Goal: Task Accomplishment & Management: Manage account settings

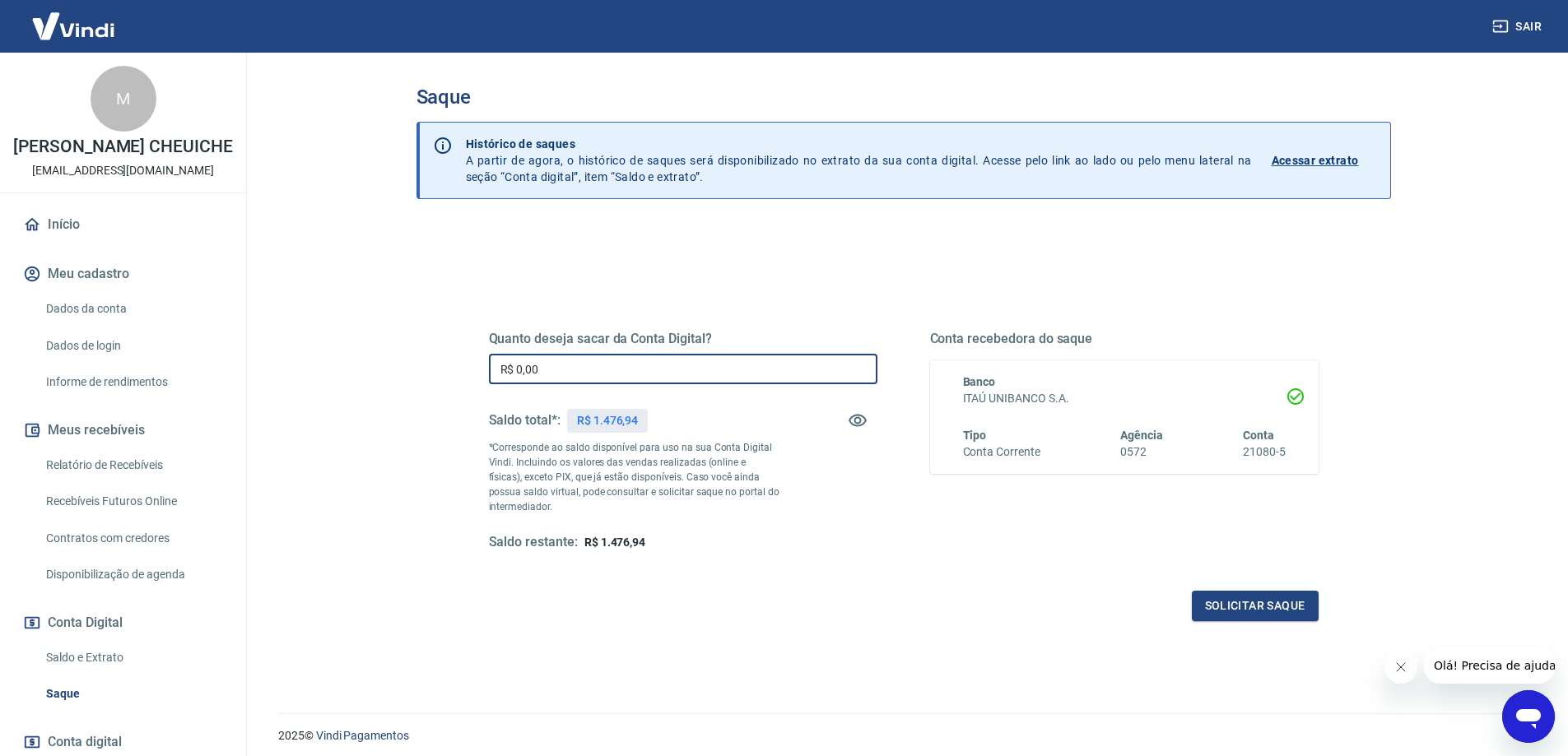
drag, startPoint x: 549, startPoint y: 364, endPoint x: 421, endPoint y: 362, distance: 128.0
click at [421, 362] on div "Quanto deseja sacar da Conta Digital? R$ 0,00 ​ Saldo total*: R$ 1.476,94 *Corr…" at bounding box center [904, 519] width 975 height 589
type input "R$ 1.476,94"
click at [1252, 608] on button "Solicitar saque" at bounding box center [1255, 605] width 126 height 30
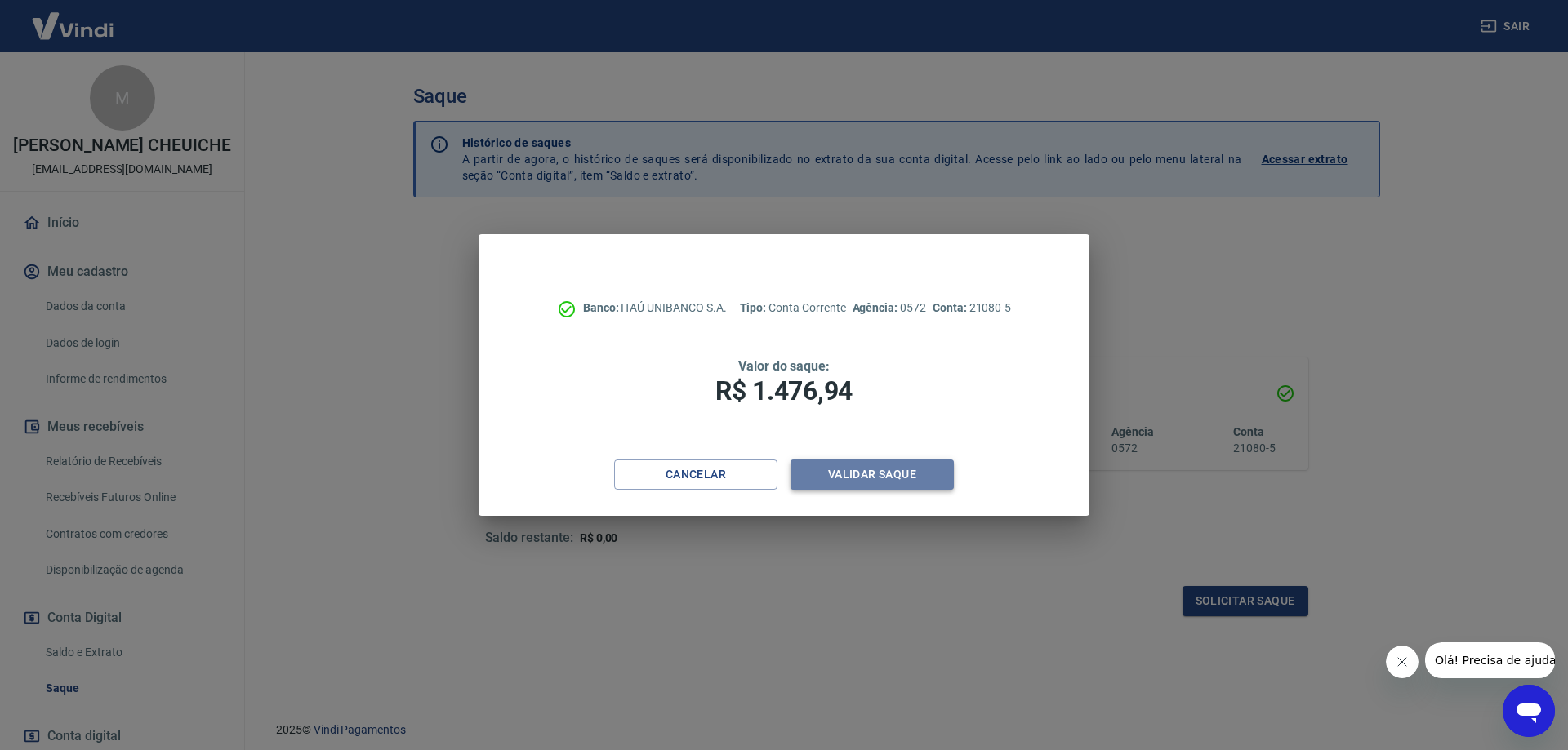
click at [872, 477] on button "Validar saque" at bounding box center [872, 474] width 163 height 30
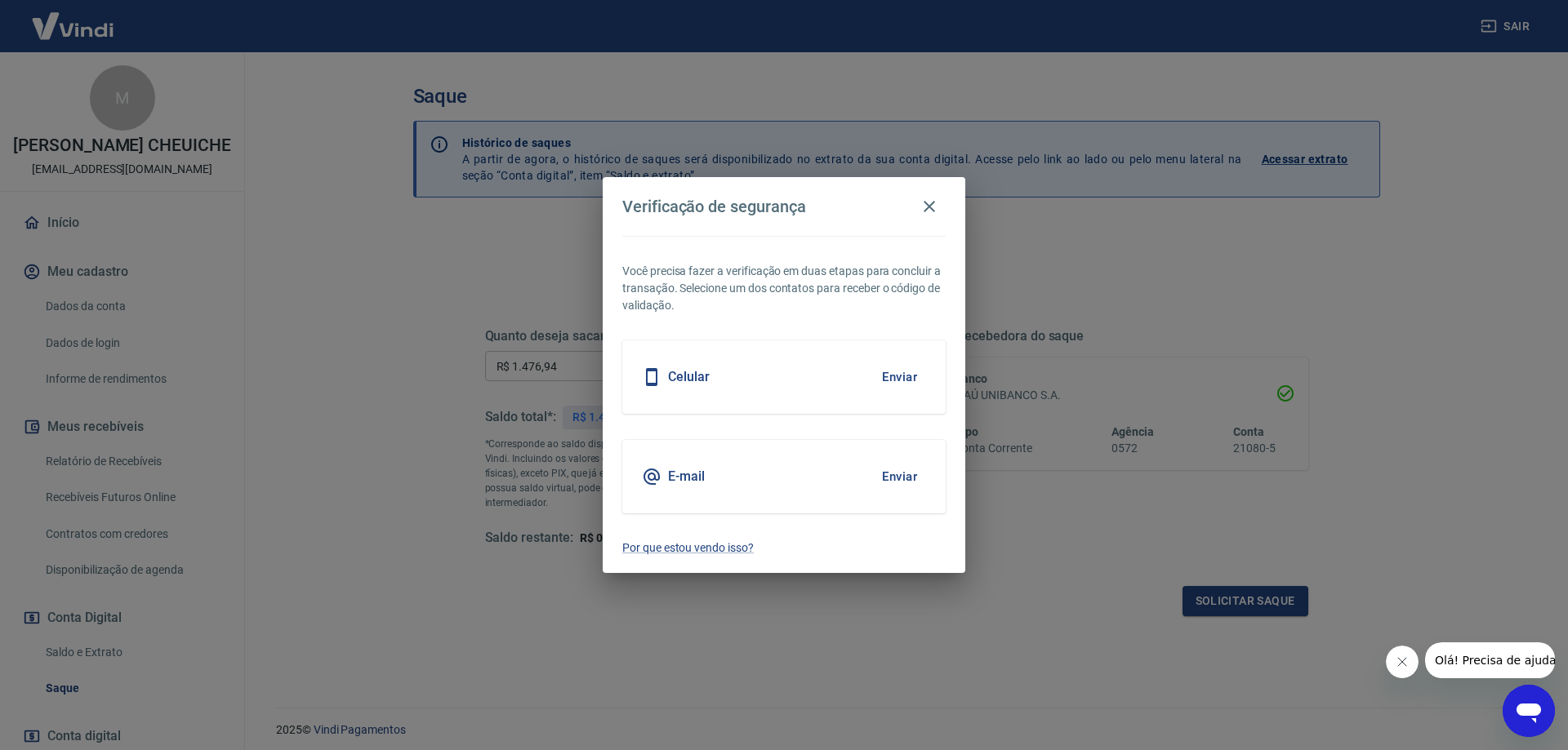
click at [894, 375] on button "Enviar" at bounding box center [899, 377] width 53 height 34
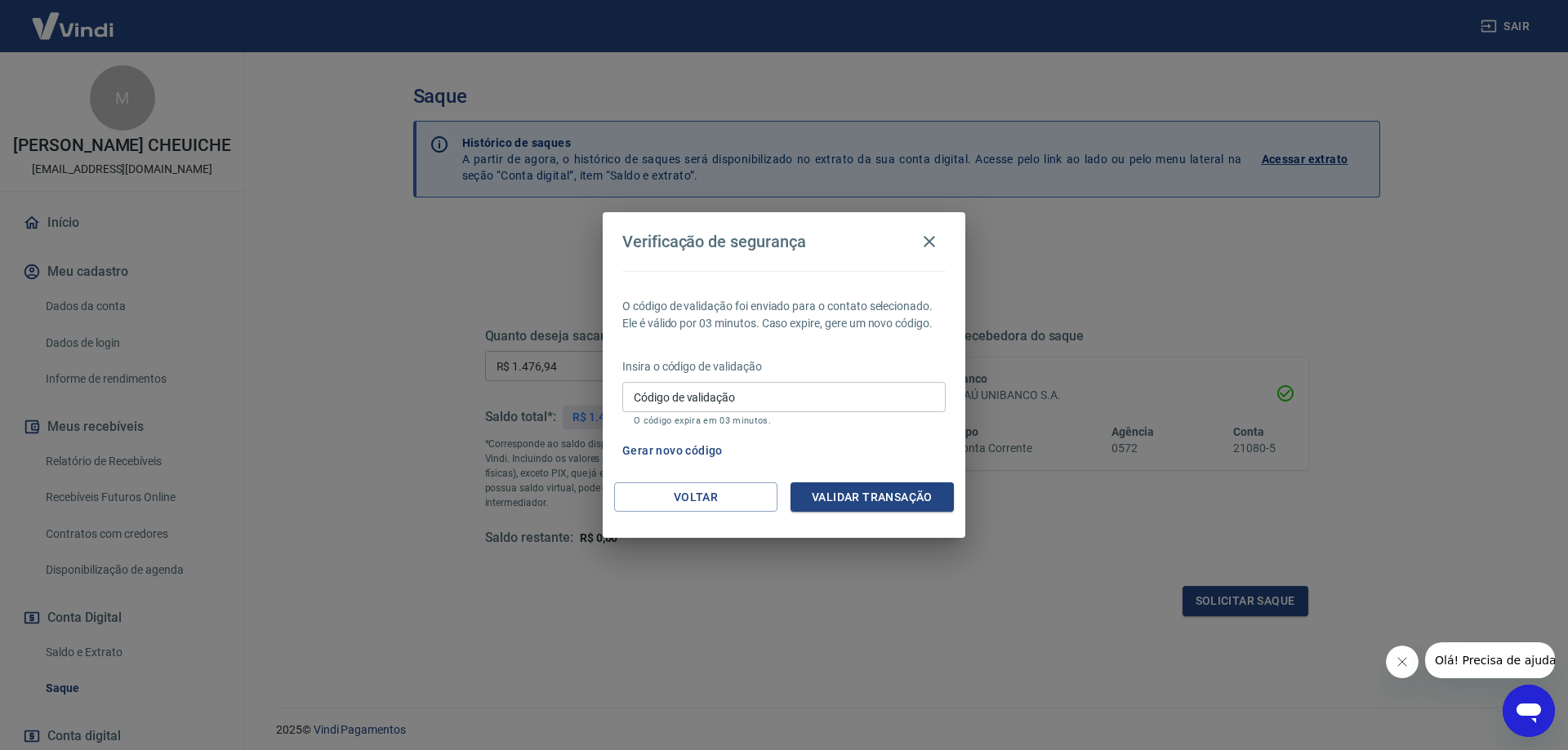
click at [698, 445] on button "Gerar novo código" at bounding box center [673, 450] width 114 height 30
click at [701, 495] on button "Voltar" at bounding box center [695, 497] width 163 height 30
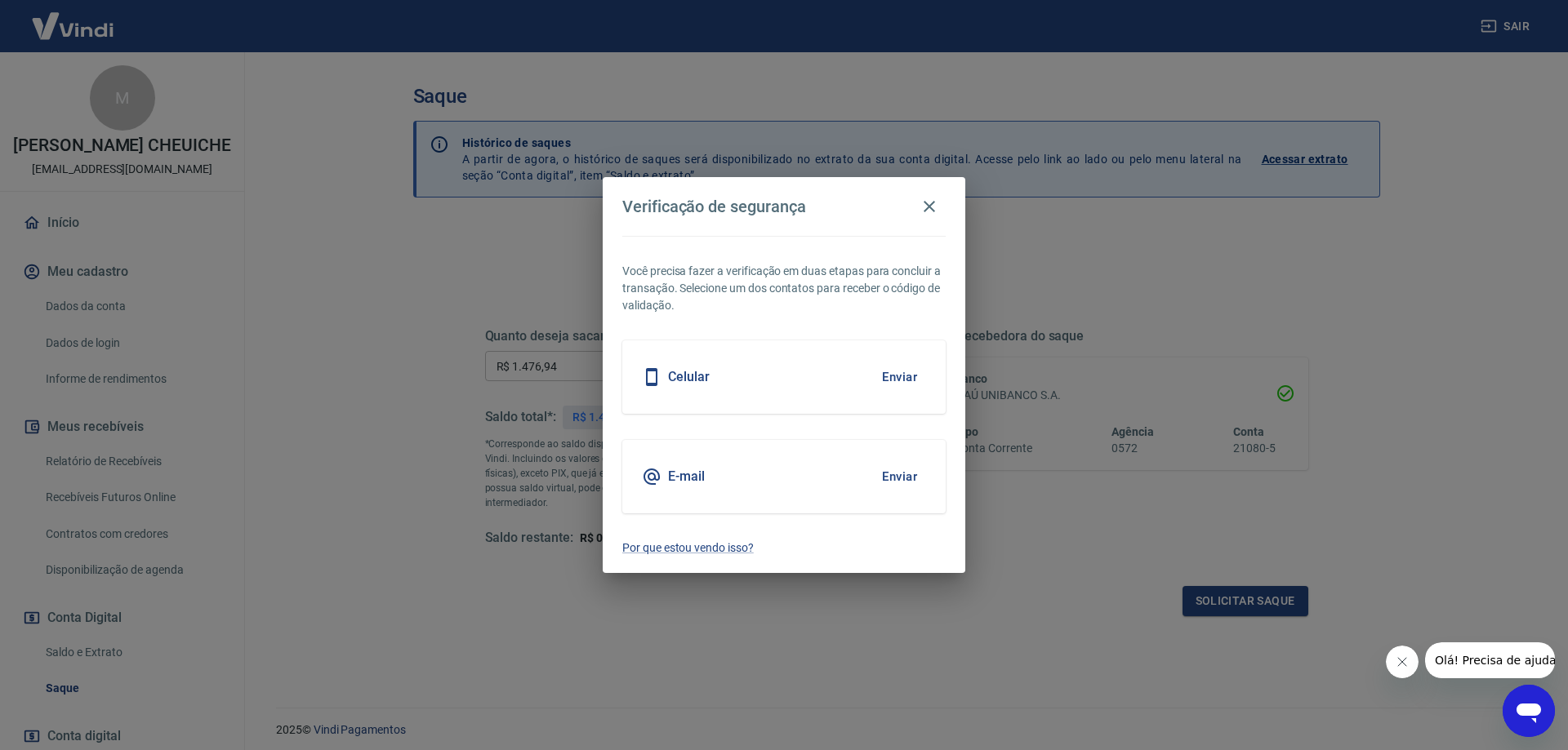
click at [893, 482] on button "Enviar" at bounding box center [899, 477] width 53 height 34
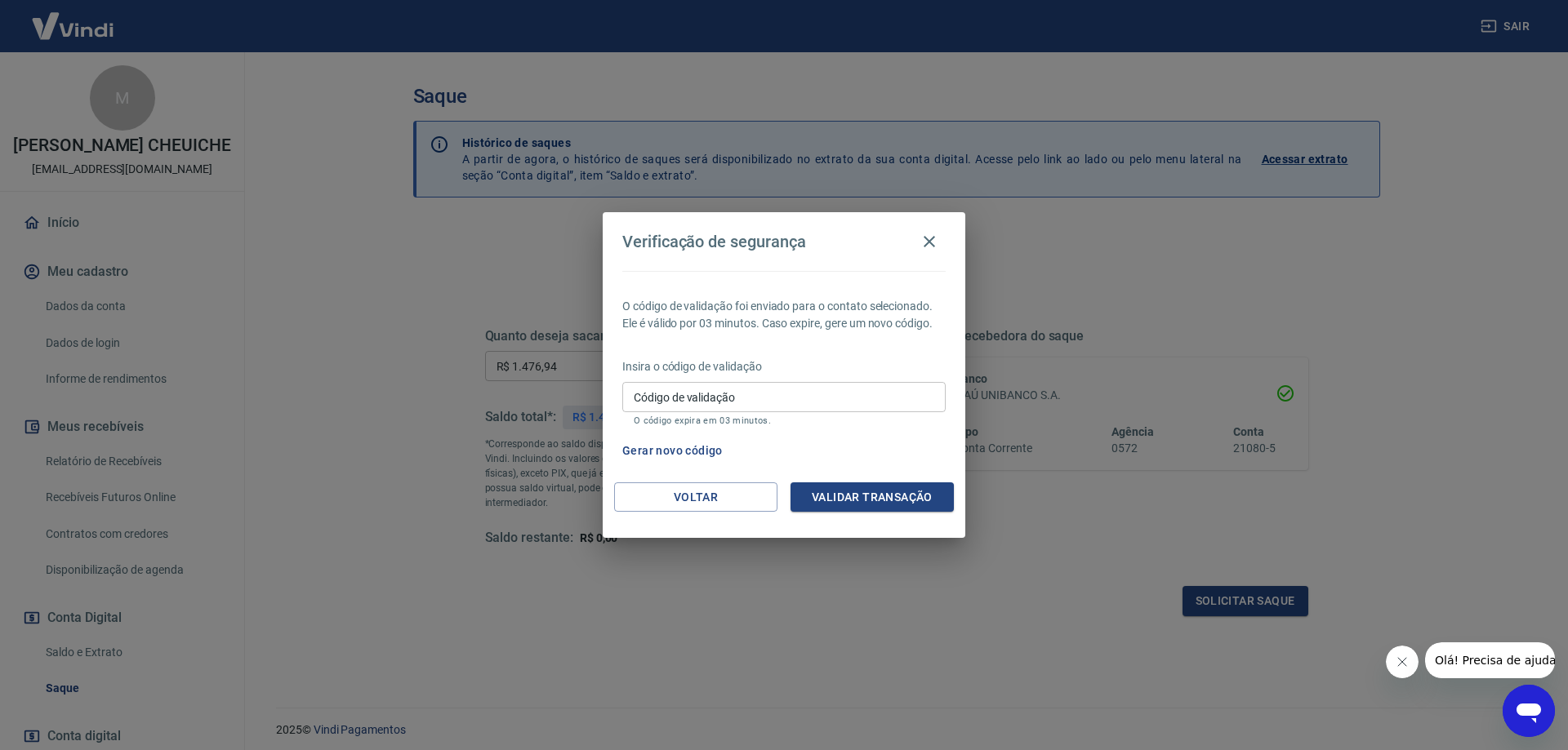
click at [643, 396] on input "Código de validação" at bounding box center [784, 396] width 323 height 30
type input "901121"
click at [843, 497] on button "Validar transação" at bounding box center [872, 497] width 163 height 30
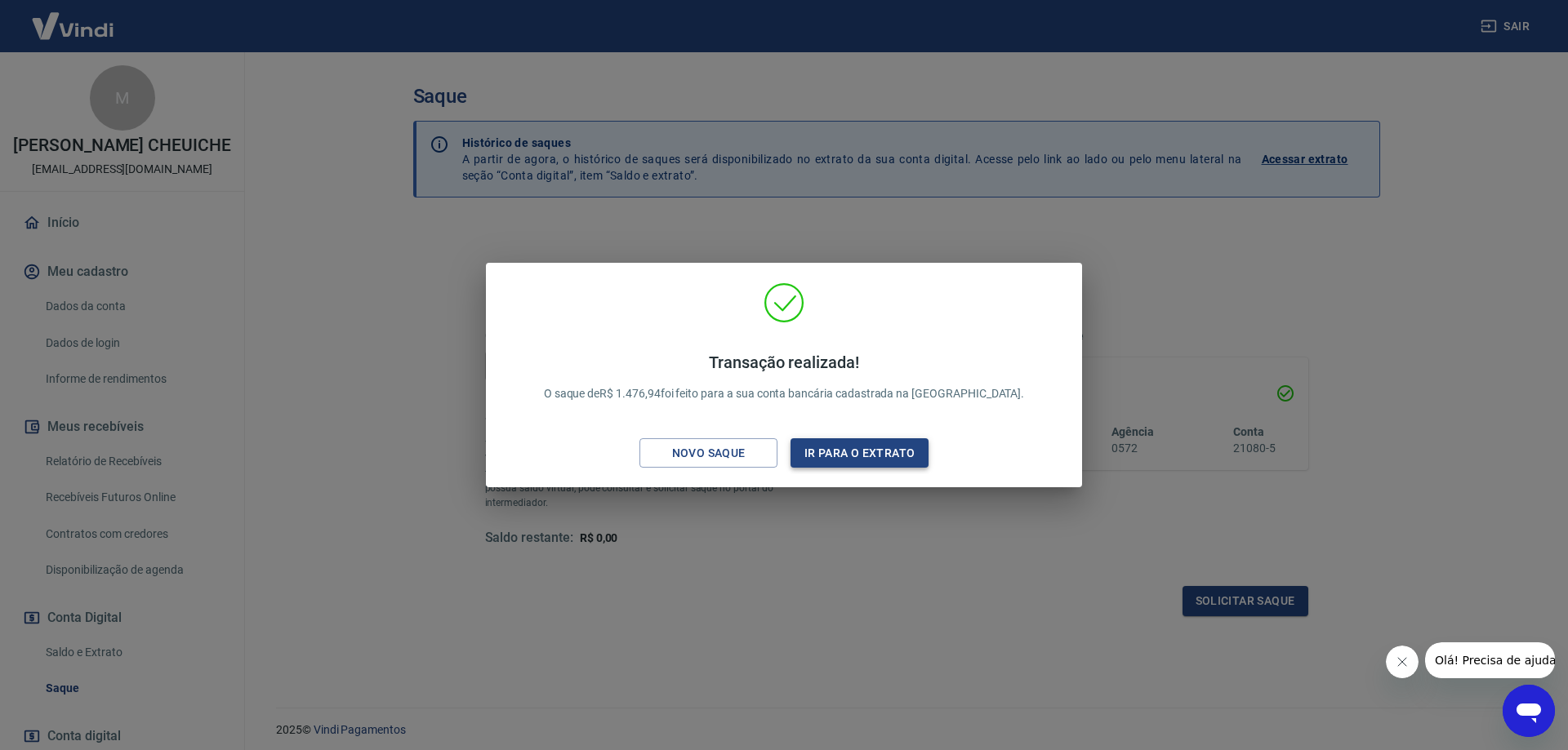
click at [868, 449] on button "Ir para o extrato" at bounding box center [859, 453] width 138 height 30
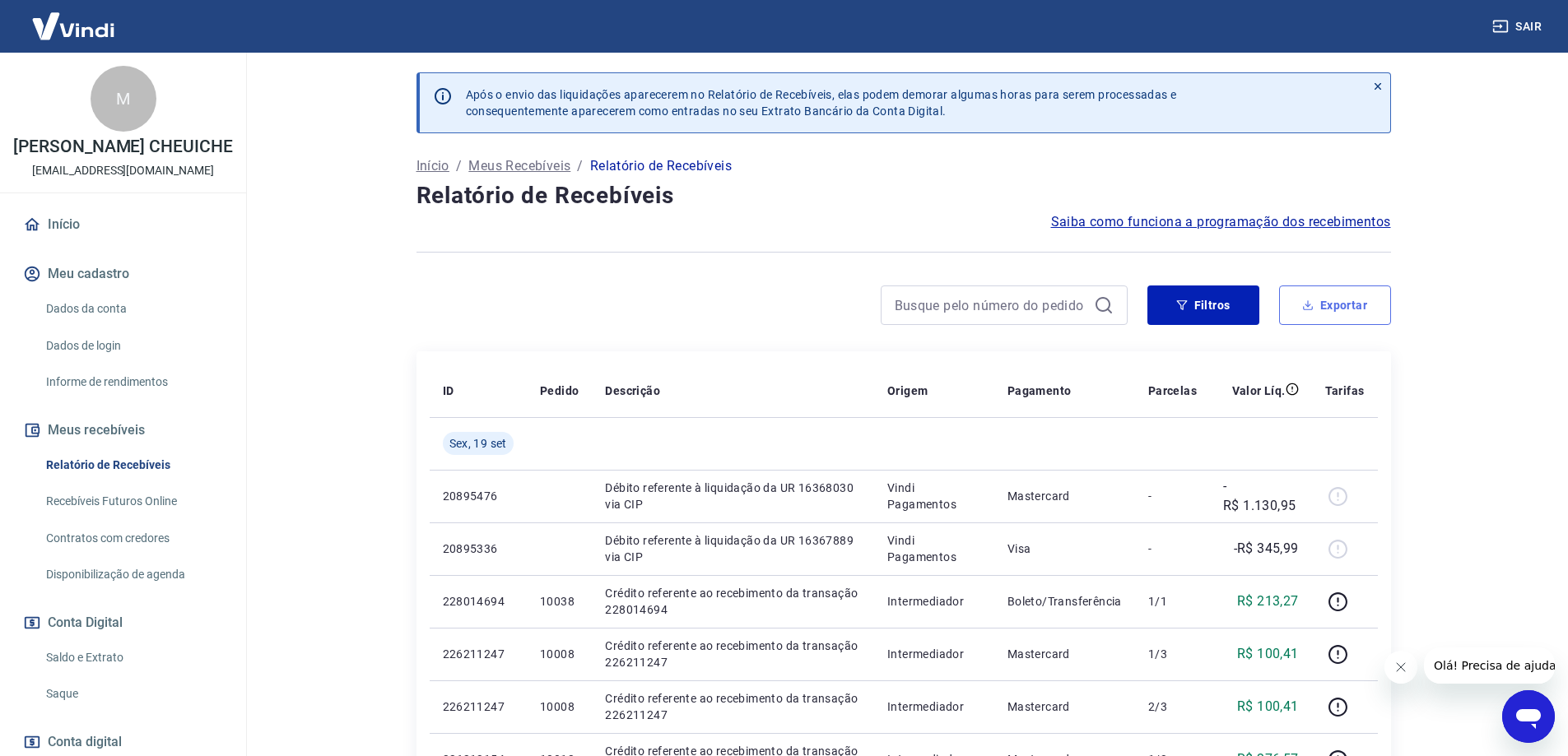
click at [1356, 310] on button "Exportar" at bounding box center [1335, 305] width 112 height 39
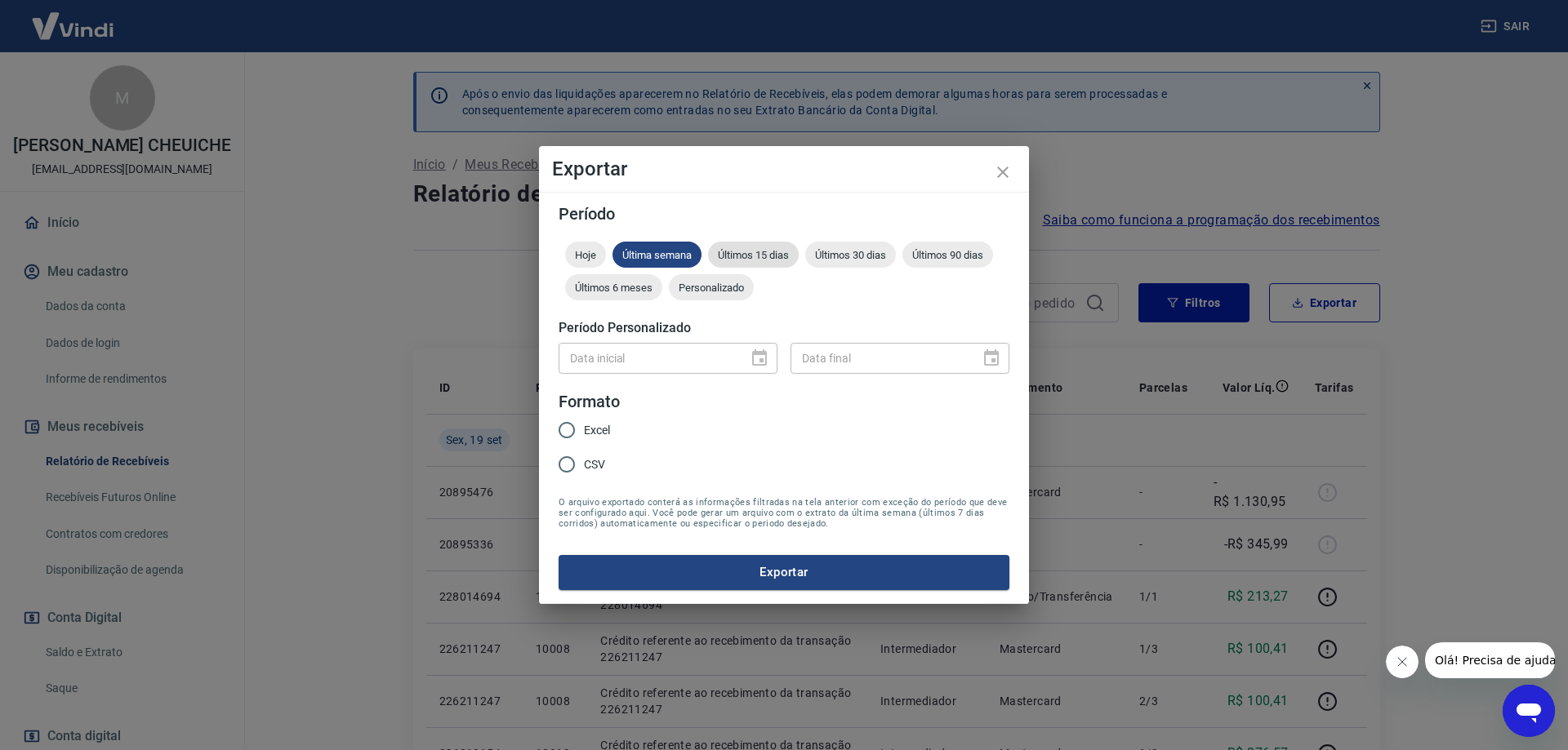
click at [743, 260] on span "Últimos 15 dias" at bounding box center [753, 255] width 90 height 13
click at [583, 431] on input "Excel" at bounding box center [567, 431] width 34 height 34
radio input "true"
click at [716, 576] on button "Exportar" at bounding box center [784, 572] width 450 height 34
